Goal: Register for event/course

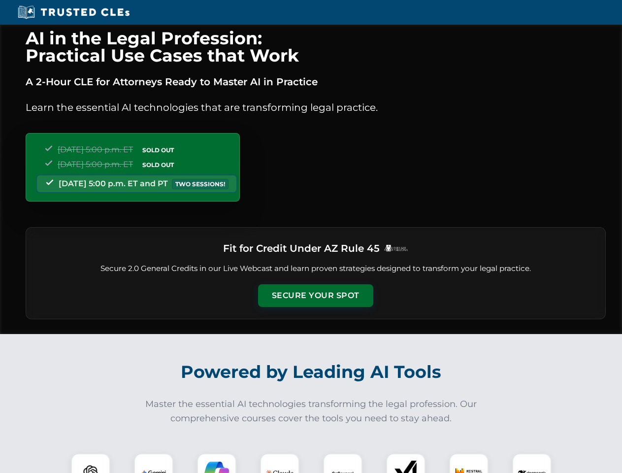
click at [315, 296] on button "Secure Your Spot" at bounding box center [315, 295] width 115 height 23
click at [91, 463] on img at bounding box center [90, 473] width 29 height 29
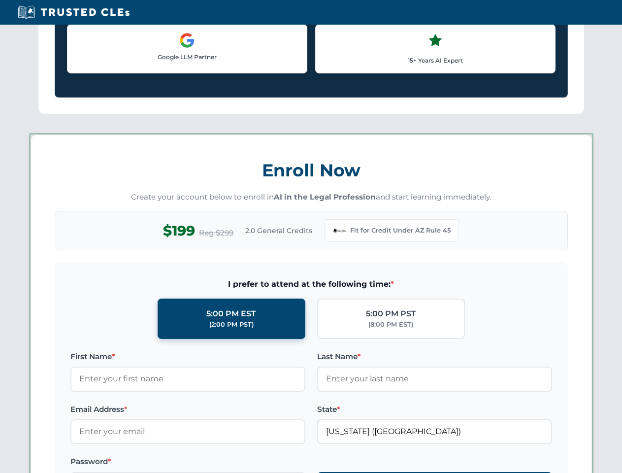
click at [217, 463] on label "Password *" at bounding box center [187, 462] width 235 height 12
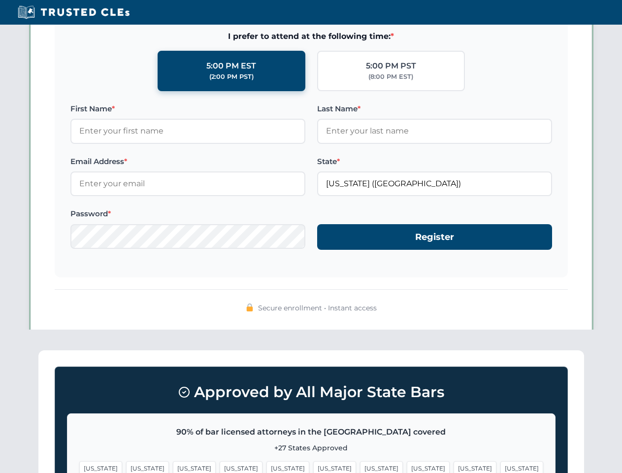
click at [454, 463] on span "[US_STATE]" at bounding box center [475, 468] width 43 height 14
